Goal: Task Accomplishment & Management: Use online tool/utility

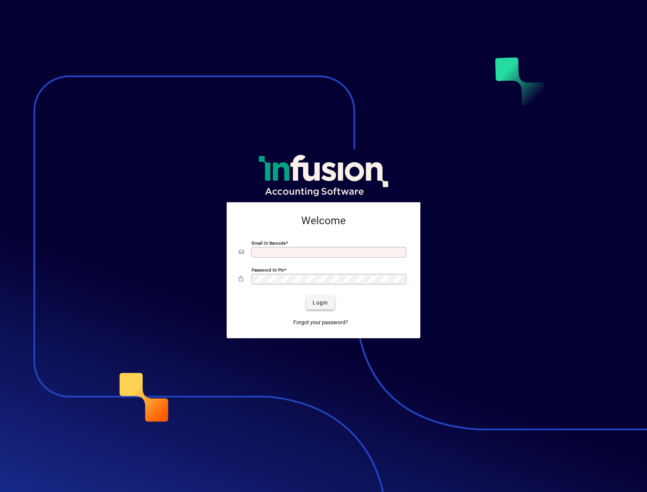
type input "**********"
click at [318, 306] on span "Login" at bounding box center [321, 303] width 16 height 8
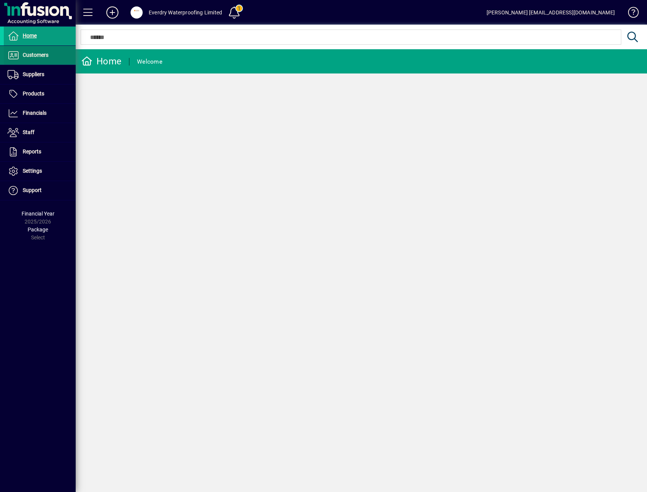
click at [50, 61] on span at bounding box center [40, 55] width 72 height 18
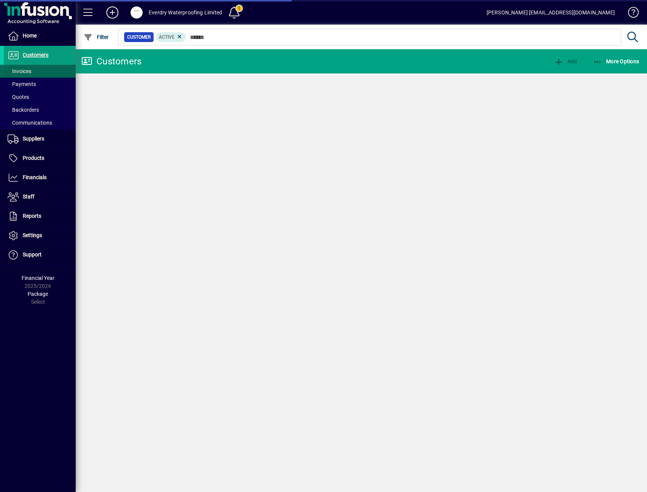
click at [42, 71] on span at bounding box center [40, 71] width 72 height 18
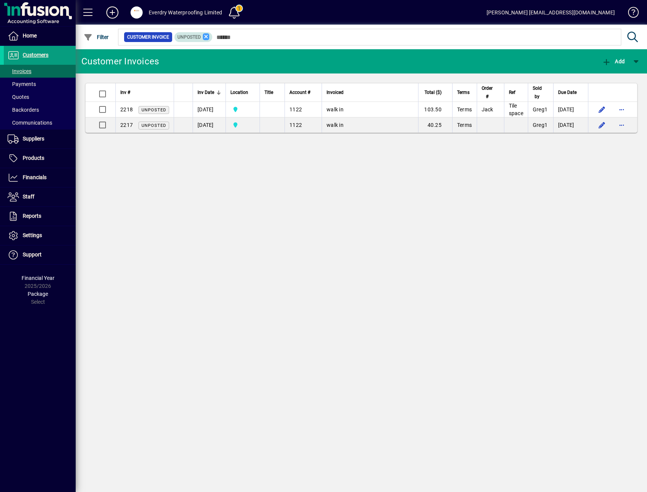
click at [207, 39] on icon at bounding box center [206, 36] width 7 height 7
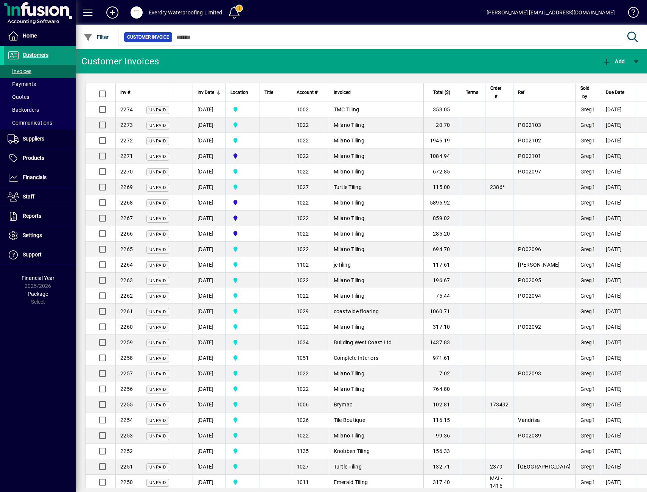
click at [37, 58] on span "Customers" at bounding box center [36, 55] width 26 height 6
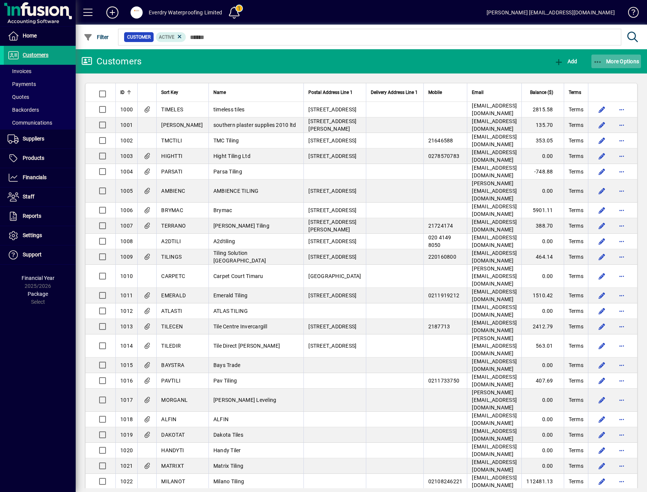
click at [619, 64] on span "More Options" at bounding box center [616, 61] width 46 height 6
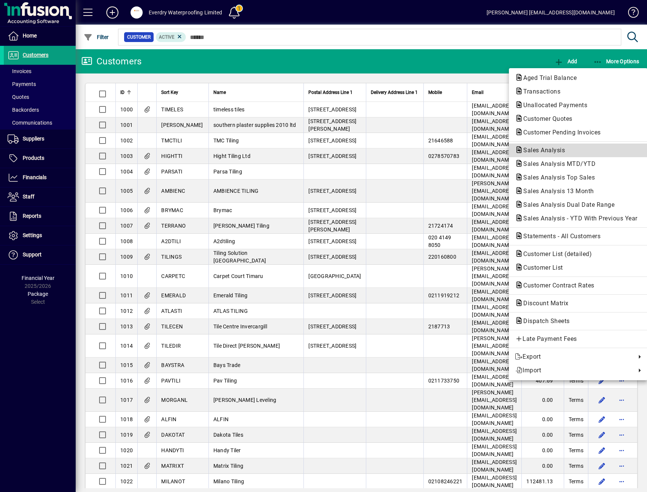
click at [568, 150] on span "Sales Analysis" at bounding box center [542, 149] width 54 height 7
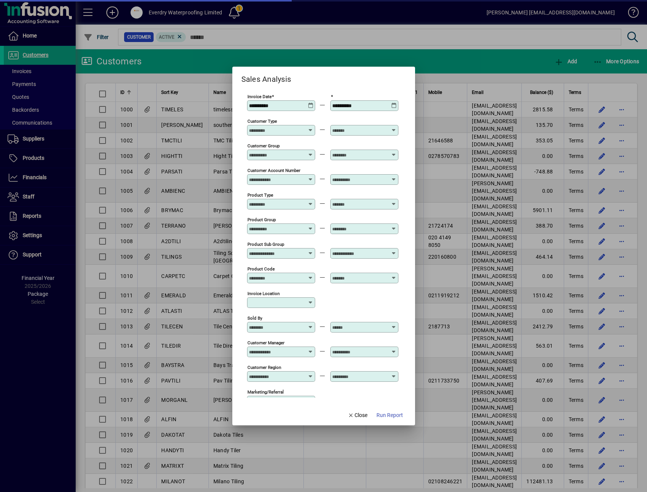
type input "**********"
click at [310, 103] on icon at bounding box center [311, 103] width 6 height 0
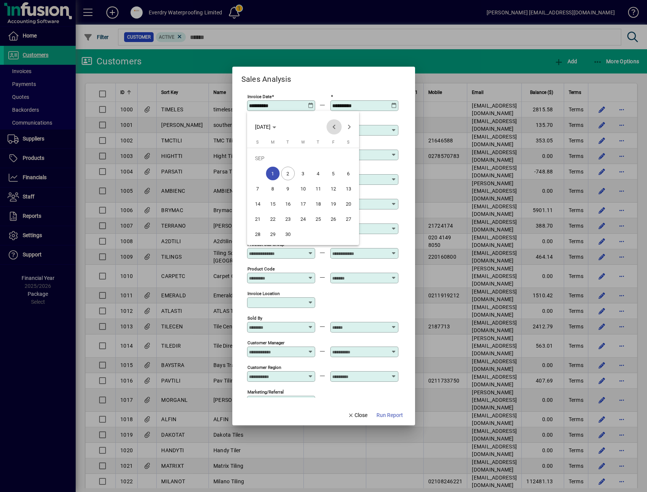
click at [331, 129] on span "Previous month" at bounding box center [334, 126] width 15 height 15
click at [330, 156] on span "1" at bounding box center [334, 158] width 14 height 14
type input "**********"
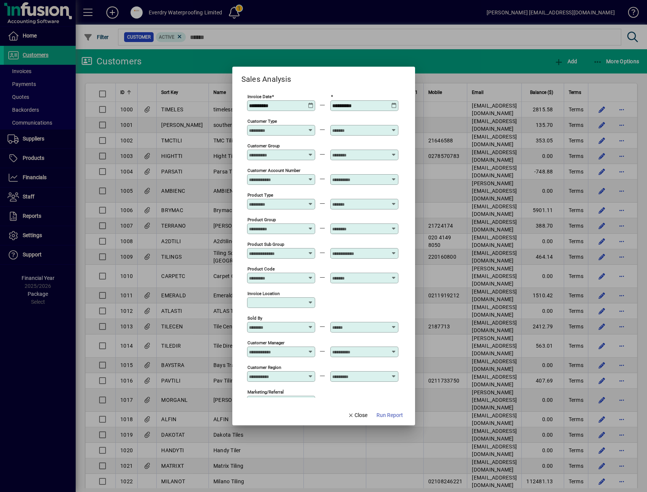
click at [394, 103] on icon at bounding box center [394, 103] width 6 height 0
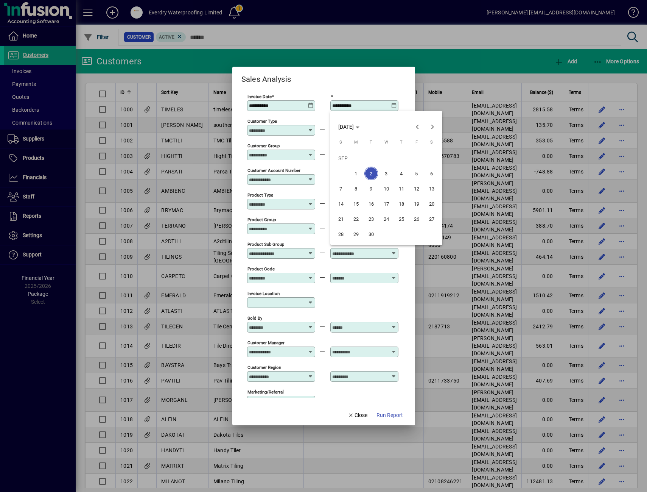
click at [377, 233] on span "30" at bounding box center [371, 234] width 14 height 14
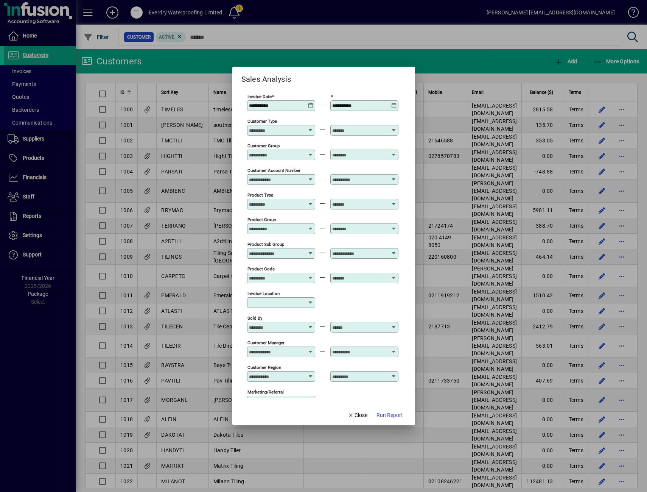
click at [392, 103] on icon at bounding box center [394, 103] width 6 height 0
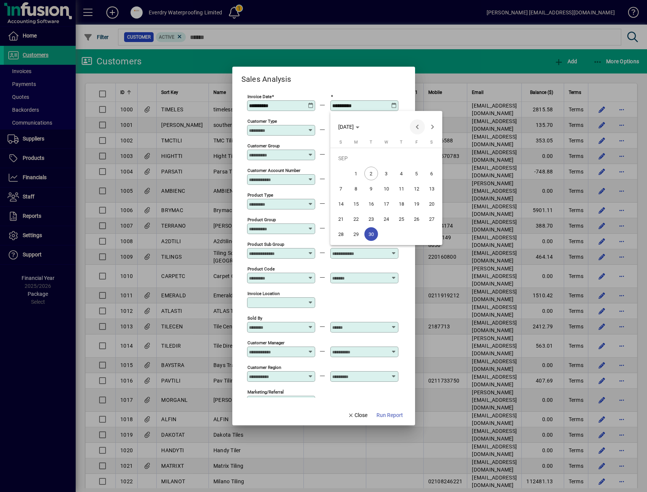
click at [417, 128] on span "Previous month" at bounding box center [417, 126] width 15 height 15
click at [342, 233] on span "31" at bounding box center [341, 234] width 14 height 14
type input "**********"
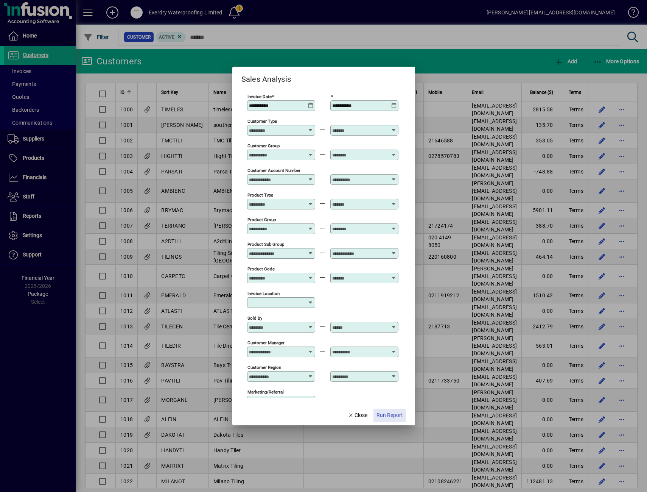
click at [386, 418] on span "Run Report" at bounding box center [390, 415] width 26 height 8
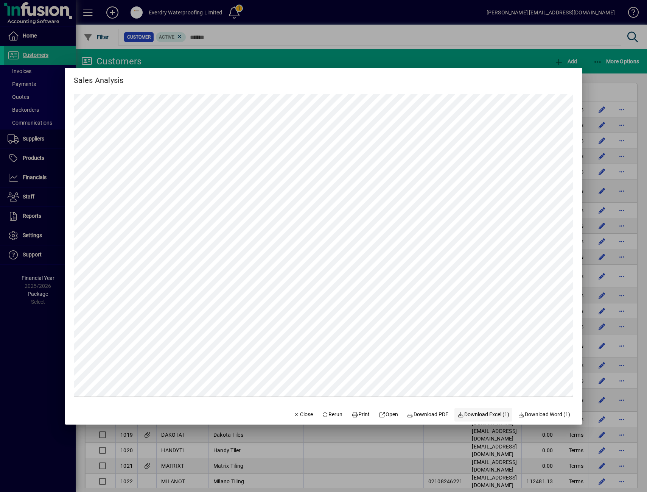
click at [475, 414] on span "Download Excel (1)" at bounding box center [483, 414] width 52 height 8
